Goal: Task Accomplishment & Management: Use online tool/utility

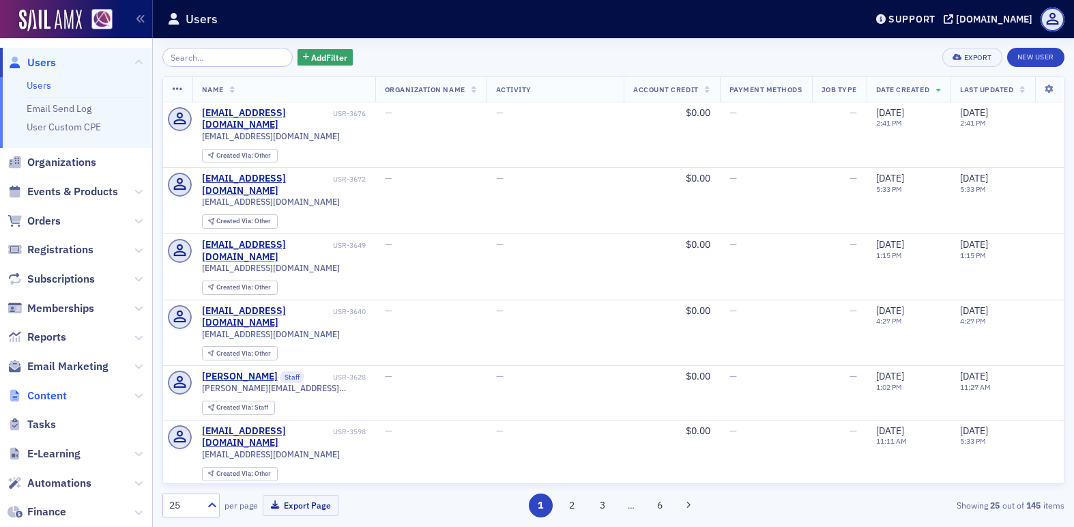
click at [51, 399] on span "Content" at bounding box center [47, 395] width 40 height 15
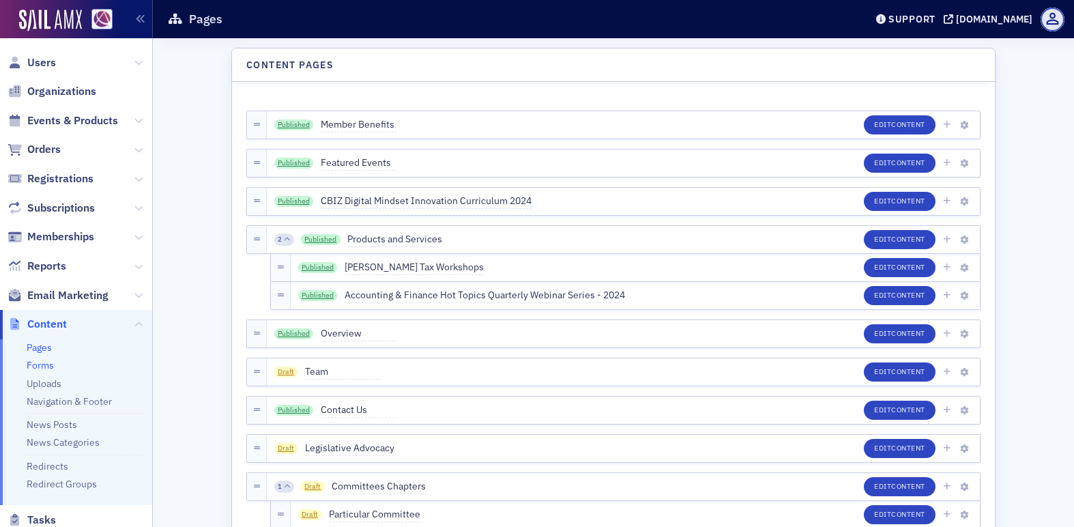
click at [44, 368] on link "Forms" at bounding box center [40, 365] width 27 height 12
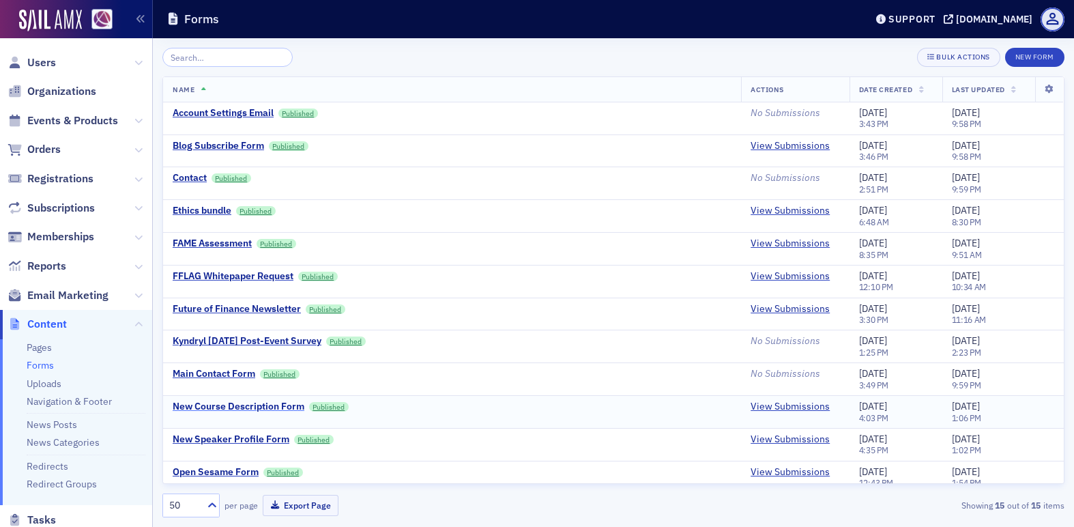
click at [263, 403] on div "New Course Description Form" at bounding box center [239, 406] width 132 height 12
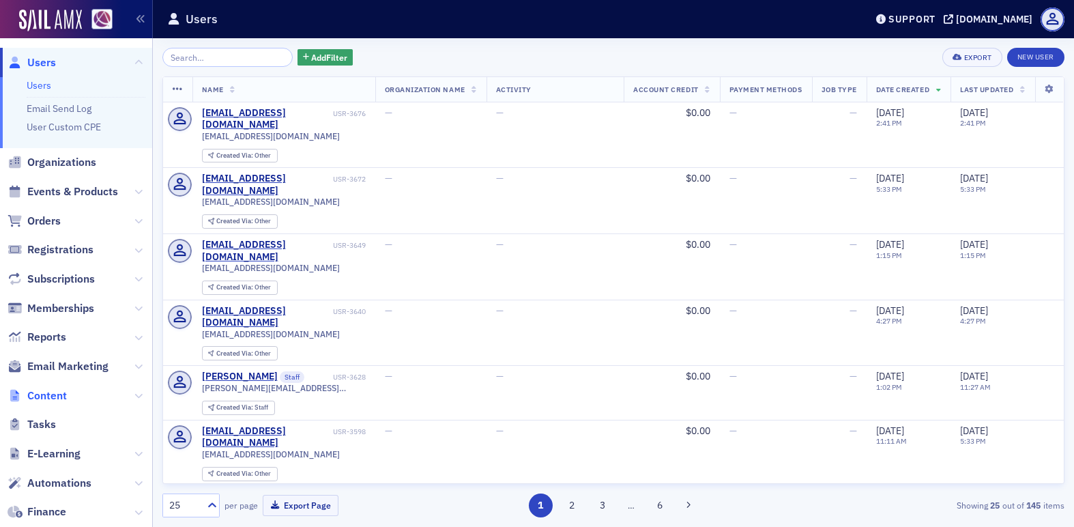
click at [45, 399] on span "Content" at bounding box center [47, 395] width 40 height 15
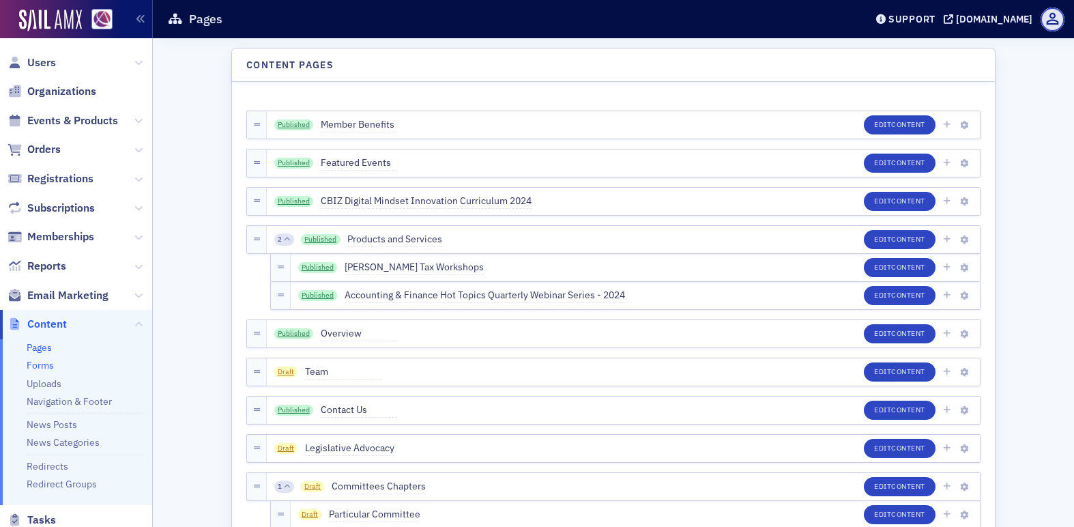
click at [45, 362] on link "Forms" at bounding box center [40, 365] width 27 height 12
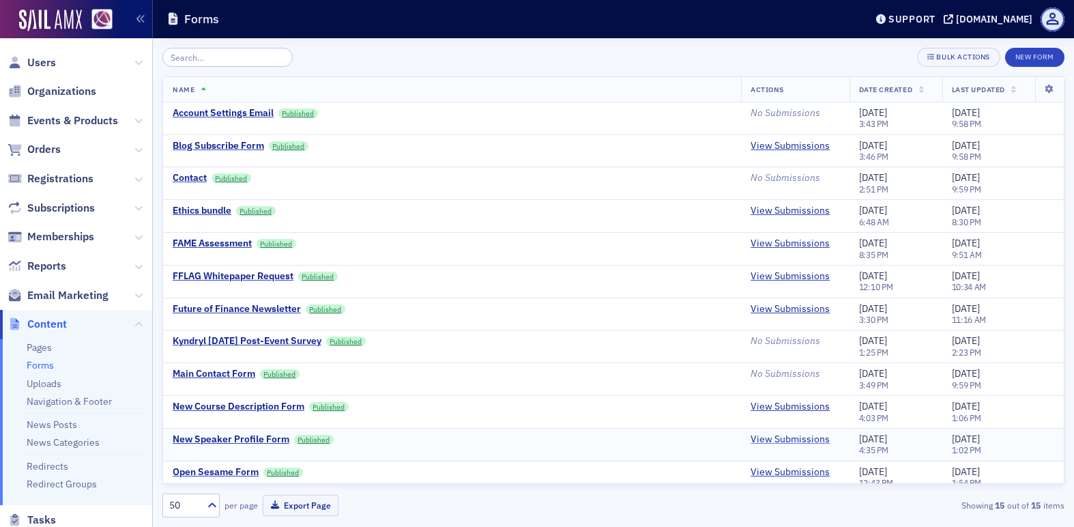
click at [776, 444] on link "View Submissions" at bounding box center [789, 439] width 79 height 12
click at [776, 439] on link "View Submissions" at bounding box center [789, 439] width 79 height 12
click at [750, 409] on link "View Submissions" at bounding box center [789, 406] width 79 height 12
